Goal: Find specific page/section: Find specific page/section

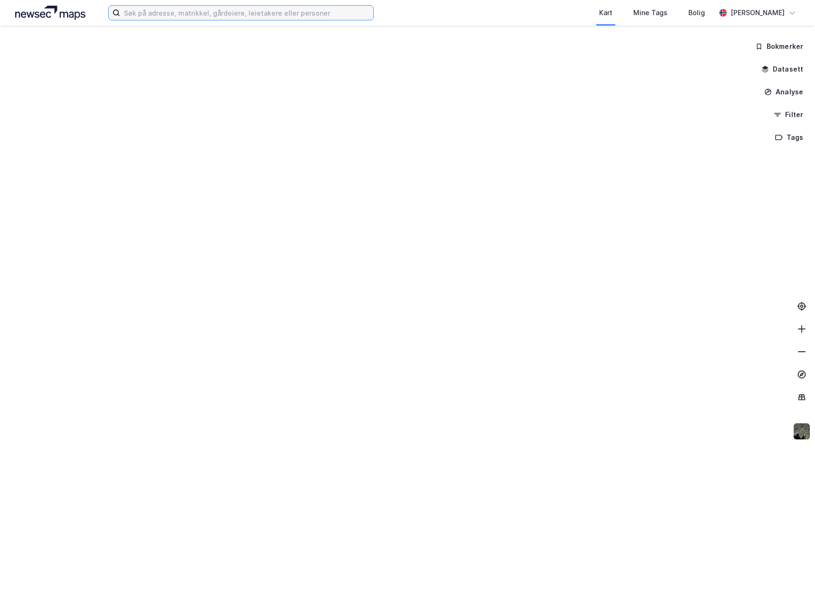
click at [152, 17] on input at bounding box center [246, 13] width 253 height 14
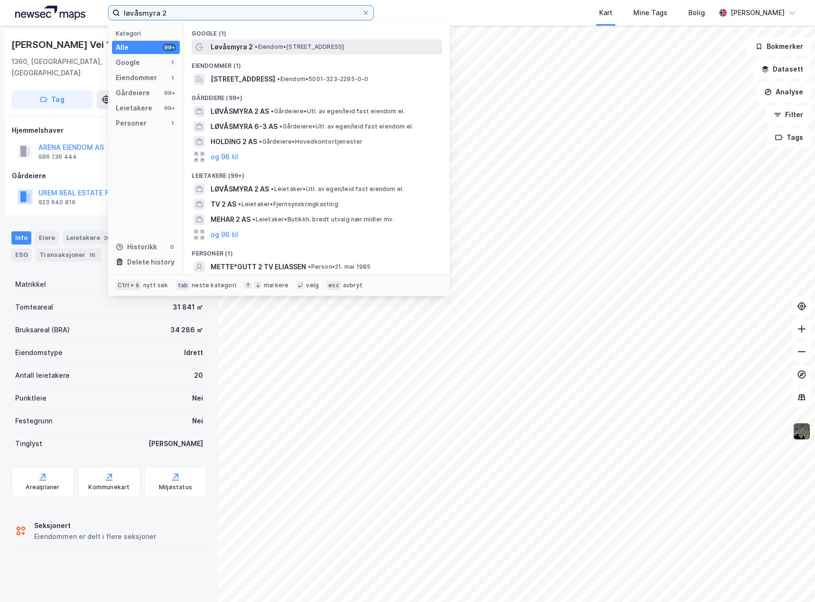
type input "løvåsmyra 2"
click at [278, 47] on span "• Eiendom • [STREET_ADDRESS]" at bounding box center [299, 47] width 89 height 8
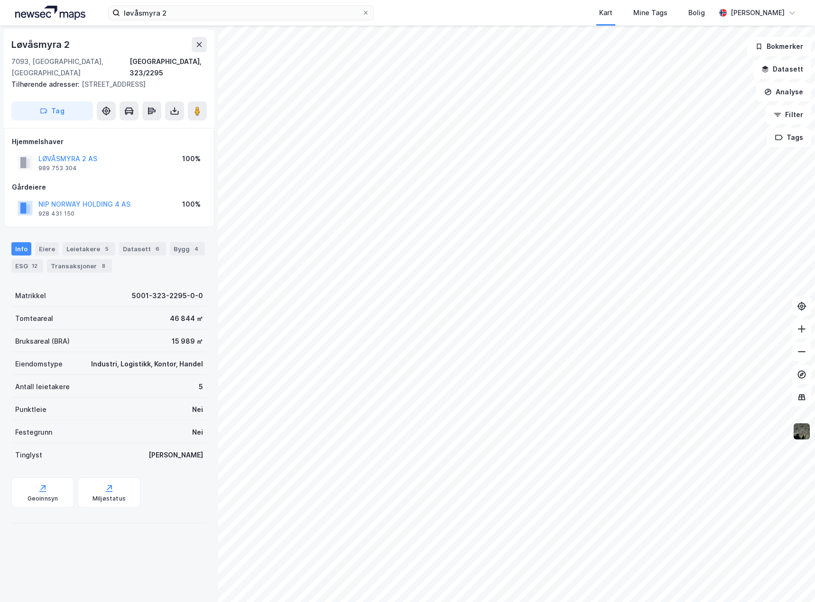
click at [803, 439] on img at bounding box center [802, 432] width 18 height 18
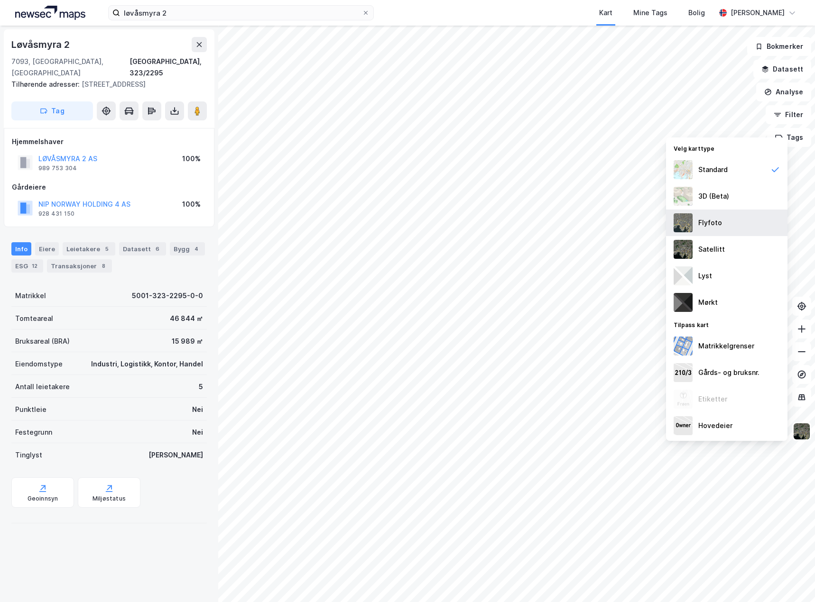
click at [719, 224] on div "Flyfoto" at bounding box center [710, 222] width 24 height 11
